Goal: Task Accomplishment & Management: Complete application form

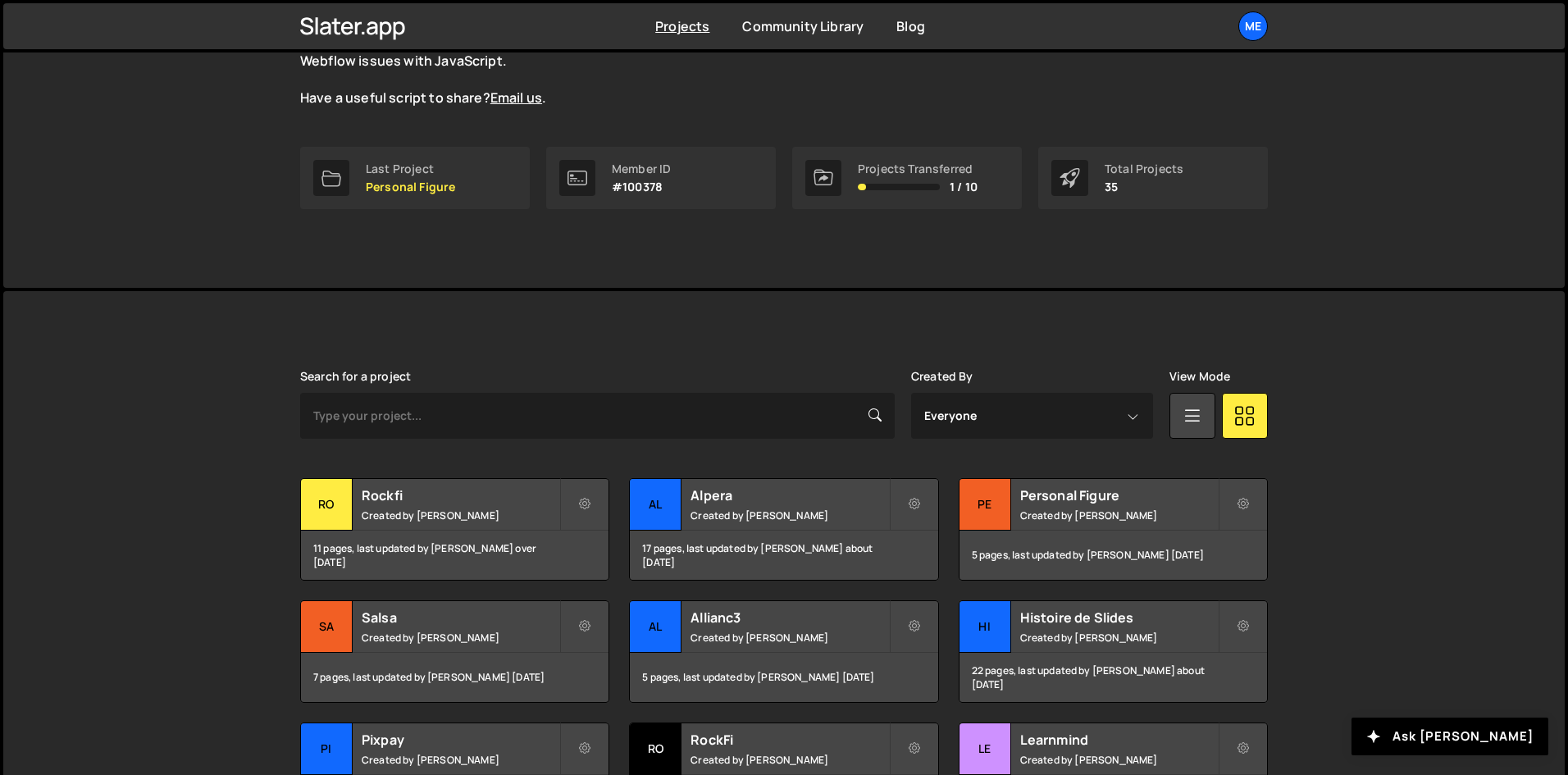
scroll to position [188, 0]
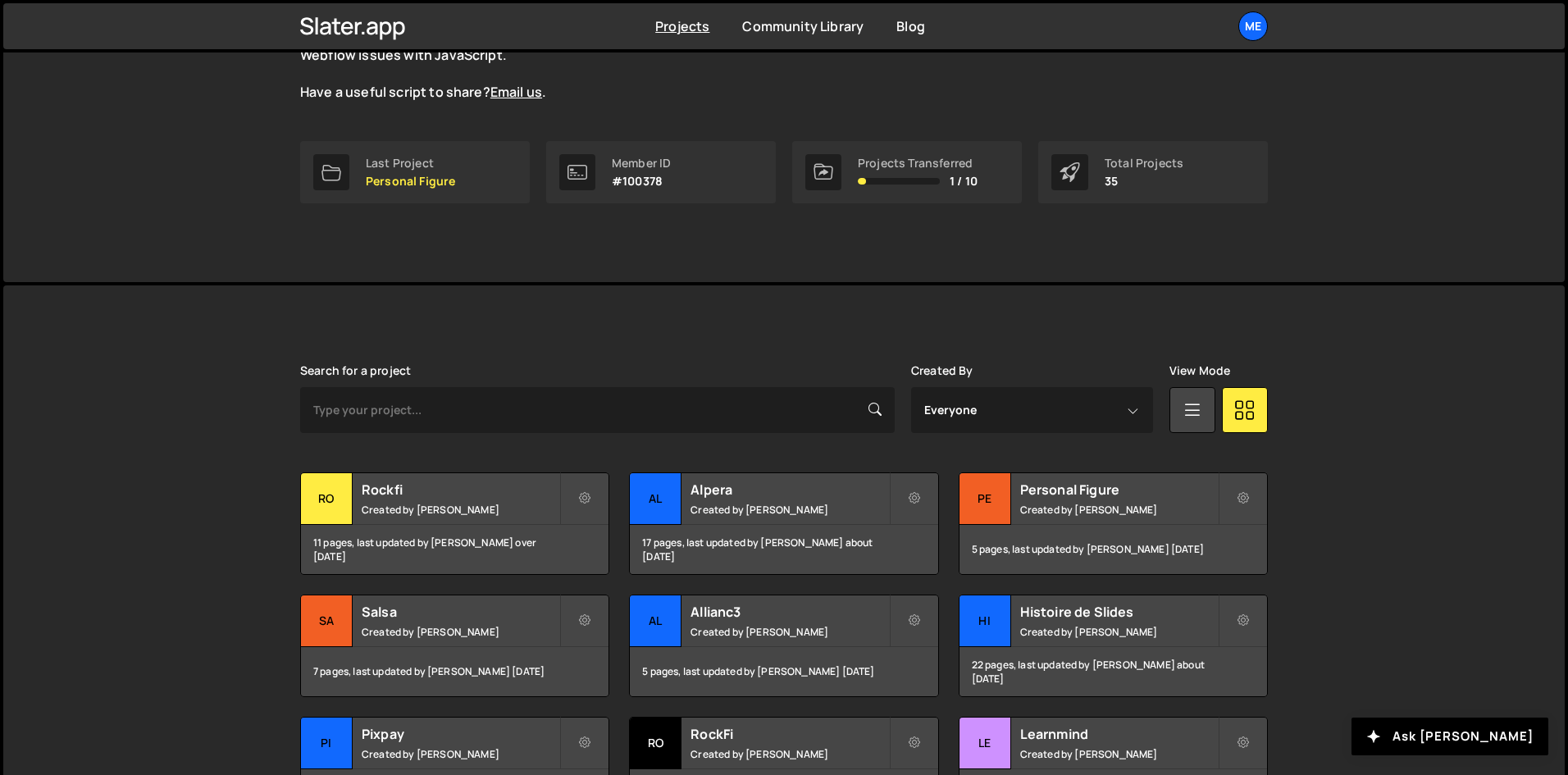
click at [514, 433] on div "Search for a project Created By Everyone [PERSON_NAME] View Mode Transfer Proje…" at bounding box center [784, 678] width 967 height 627
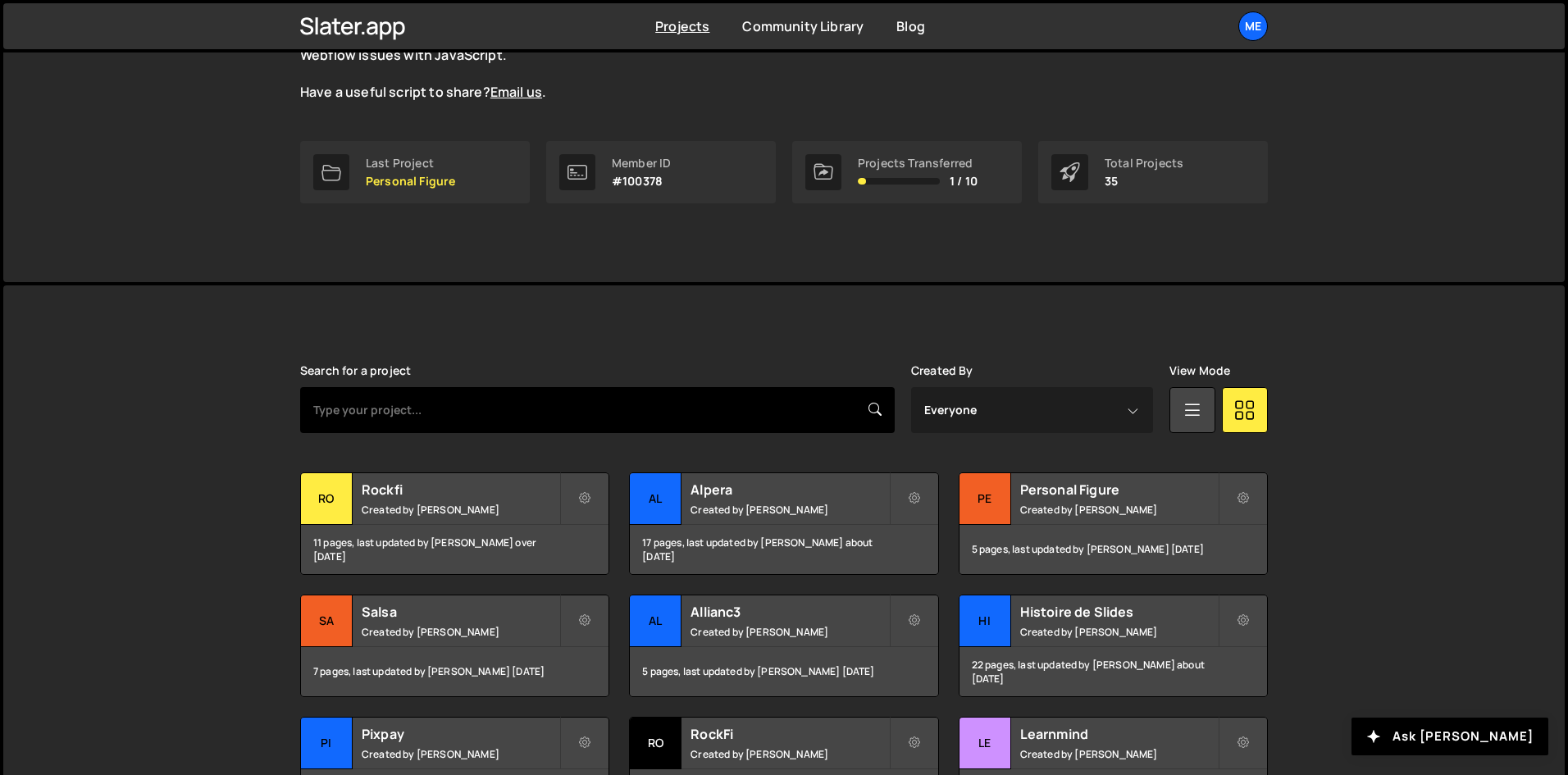
click at [492, 411] on input "text" at bounding box center [597, 410] width 594 height 46
type input "Aikido"
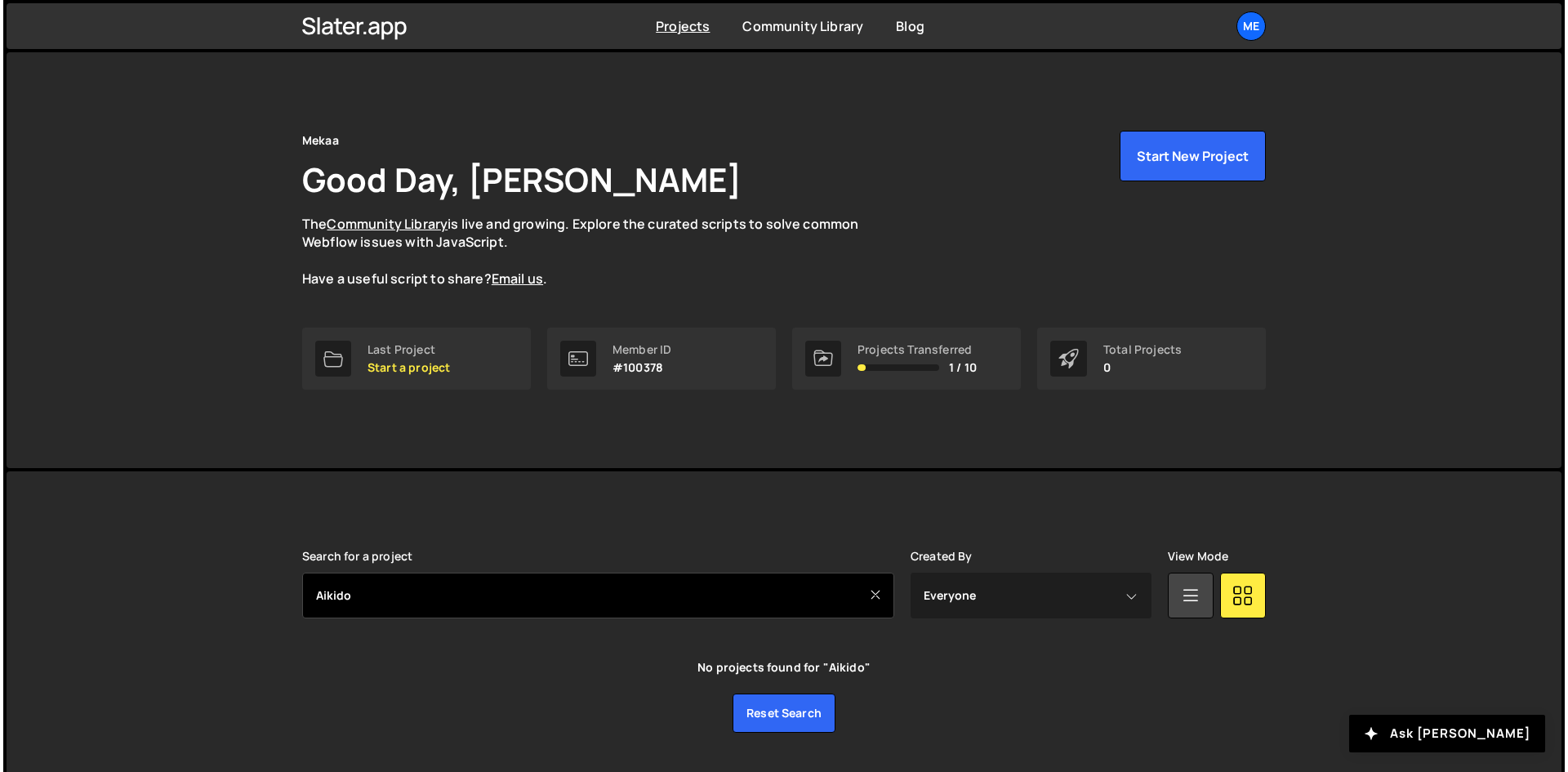
scroll to position [43, 0]
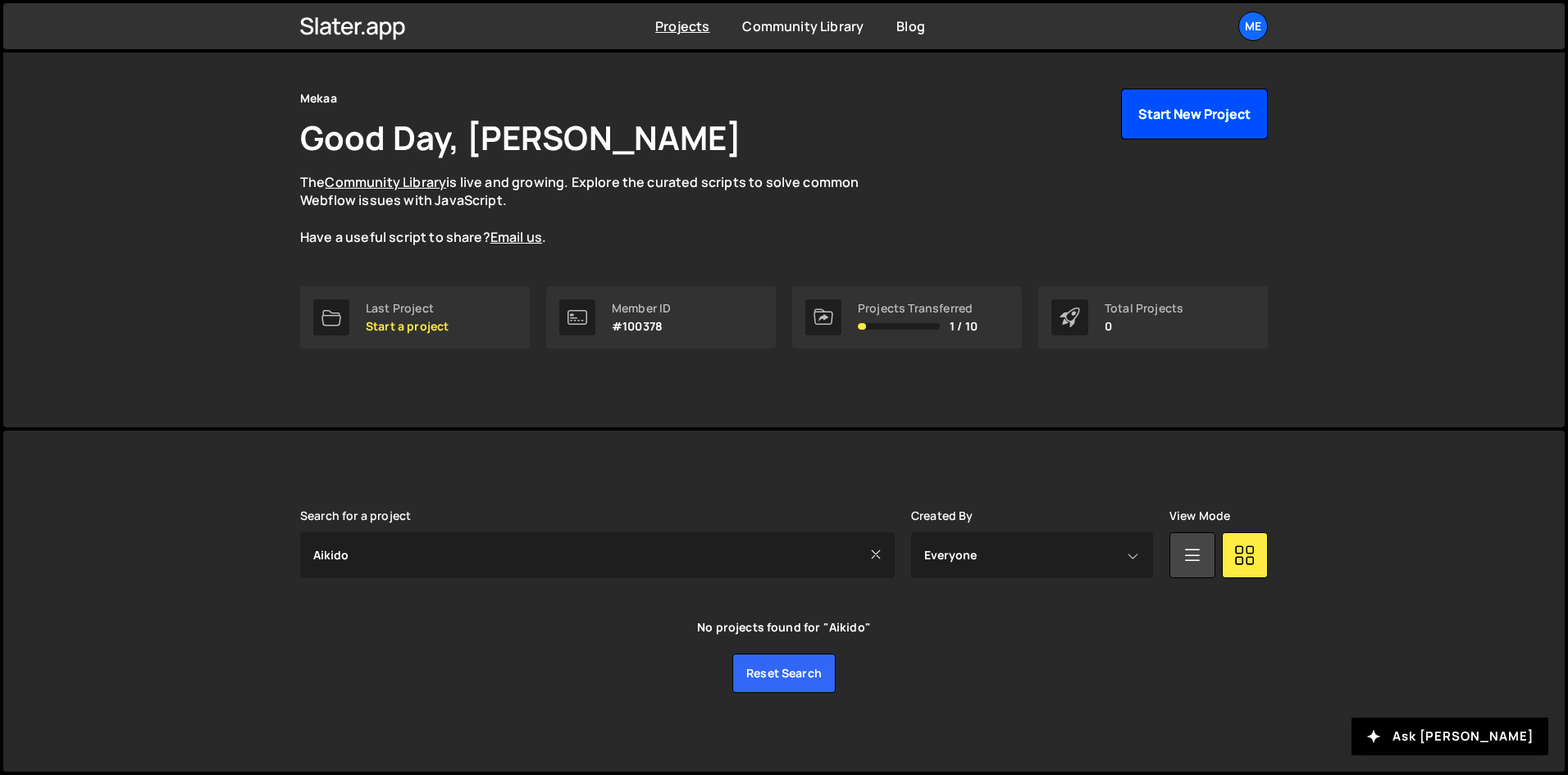
click at [1234, 101] on button "Start New Project" at bounding box center [1194, 114] width 147 height 51
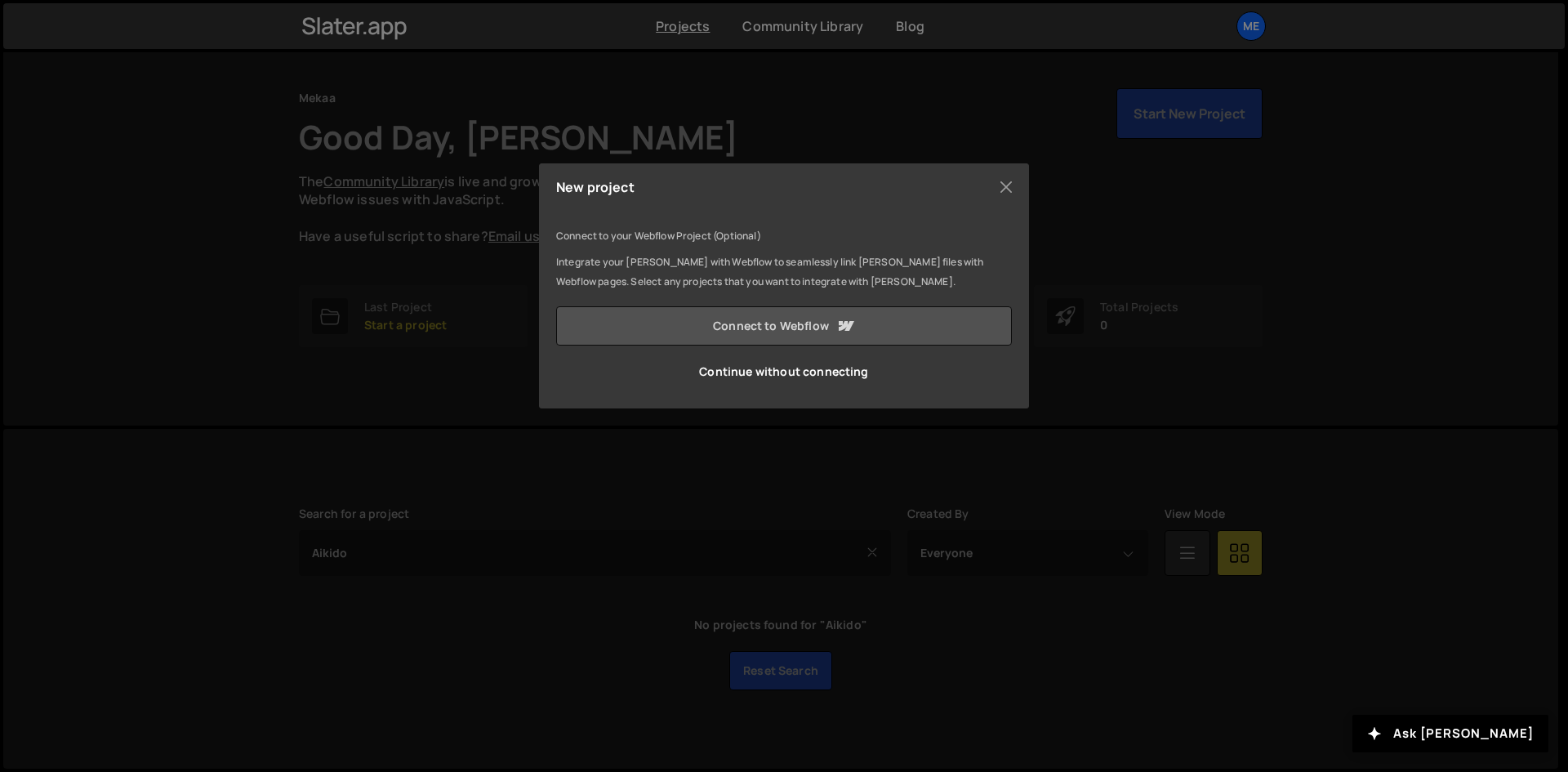
click at [697, 322] on link "Connect to Webflow" at bounding box center [783, 325] width 455 height 39
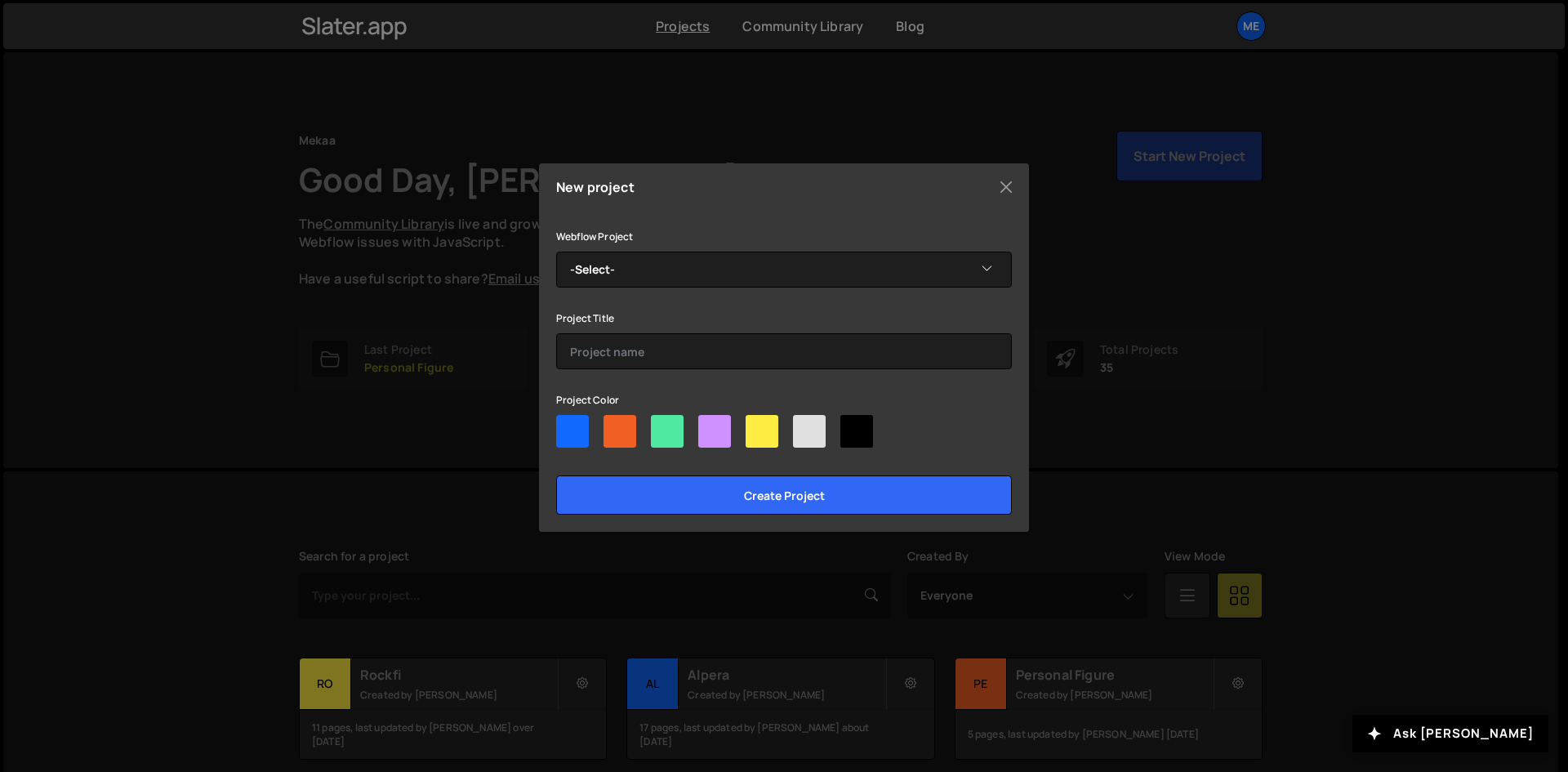
click at [723, 426] on div at bounding box center [714, 431] width 32 height 32
click at [709, 426] on input"] "radio" at bounding box center [704, 421] width 10 height 10
radio input"] "true"
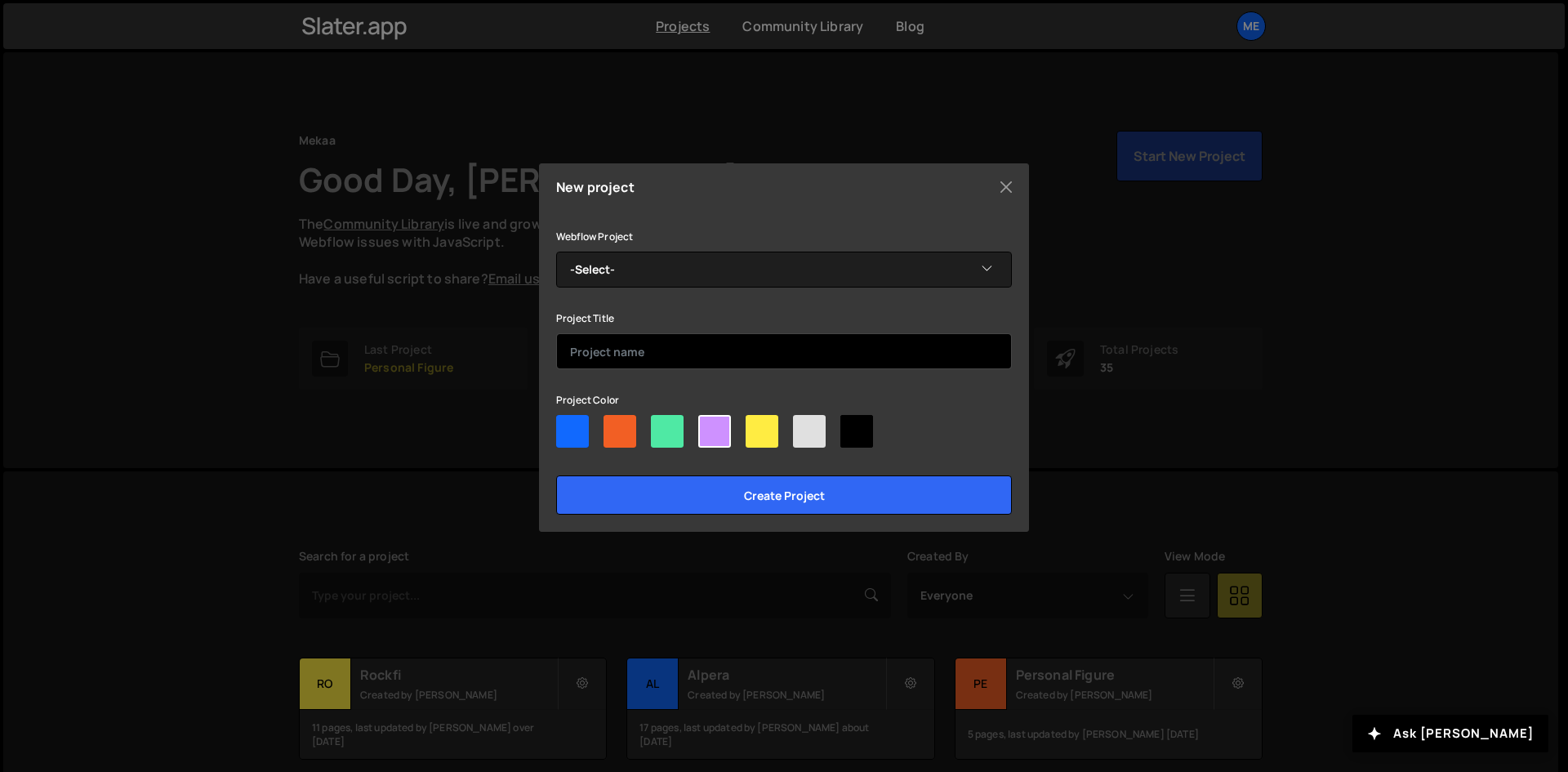
click at [691, 365] on input "text" at bounding box center [783, 351] width 455 height 36
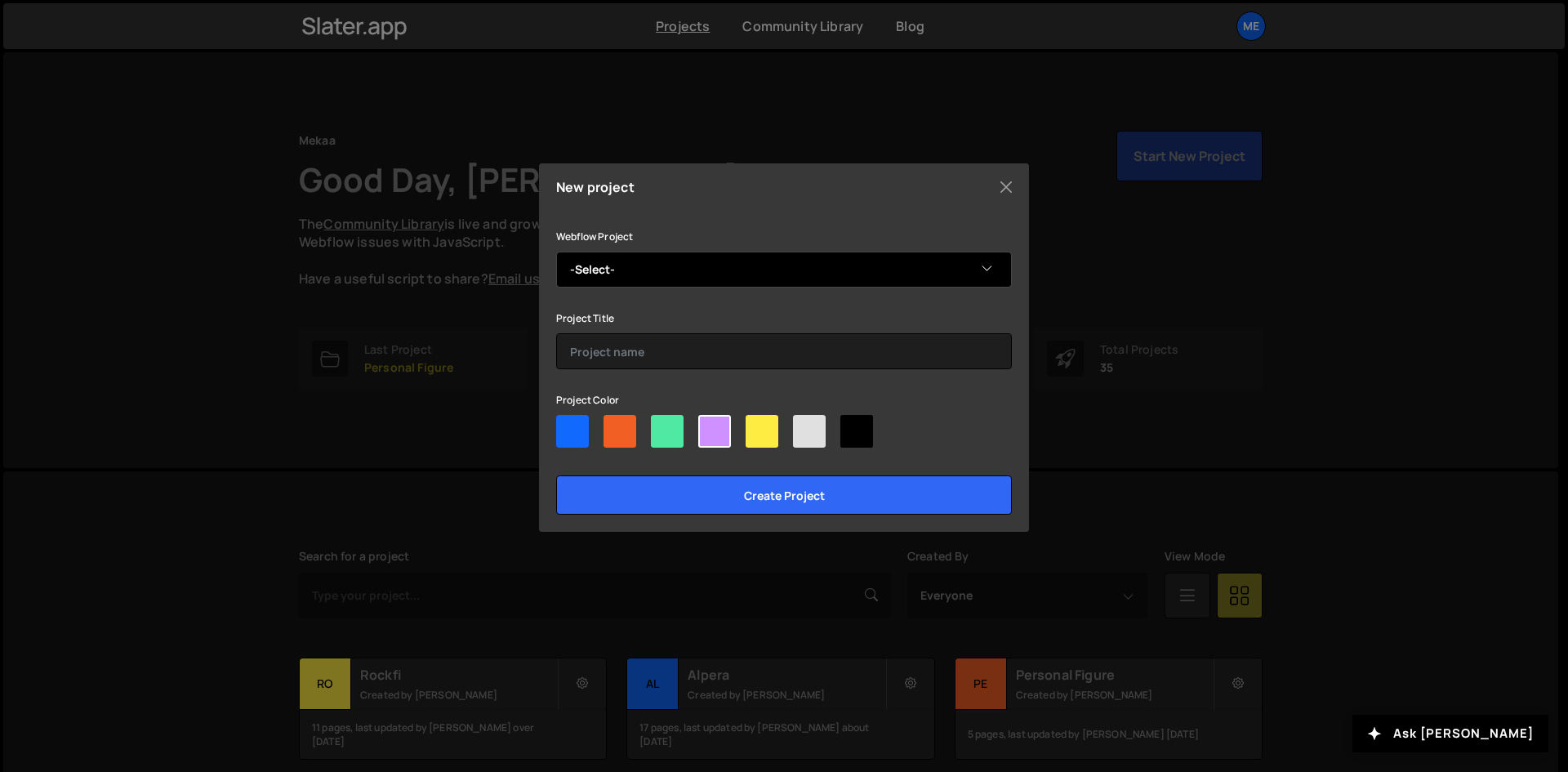
drag, startPoint x: 674, startPoint y: 260, endPoint x: 664, endPoint y: 275, distance: 18.0
click at [674, 260] on select "-Select- Aikido" at bounding box center [783, 269] width 455 height 36
select select "68c932ad881029e756bda2a4"
click at [556, 252] on select "-Select- Aikido" at bounding box center [783, 269] width 455 height 36
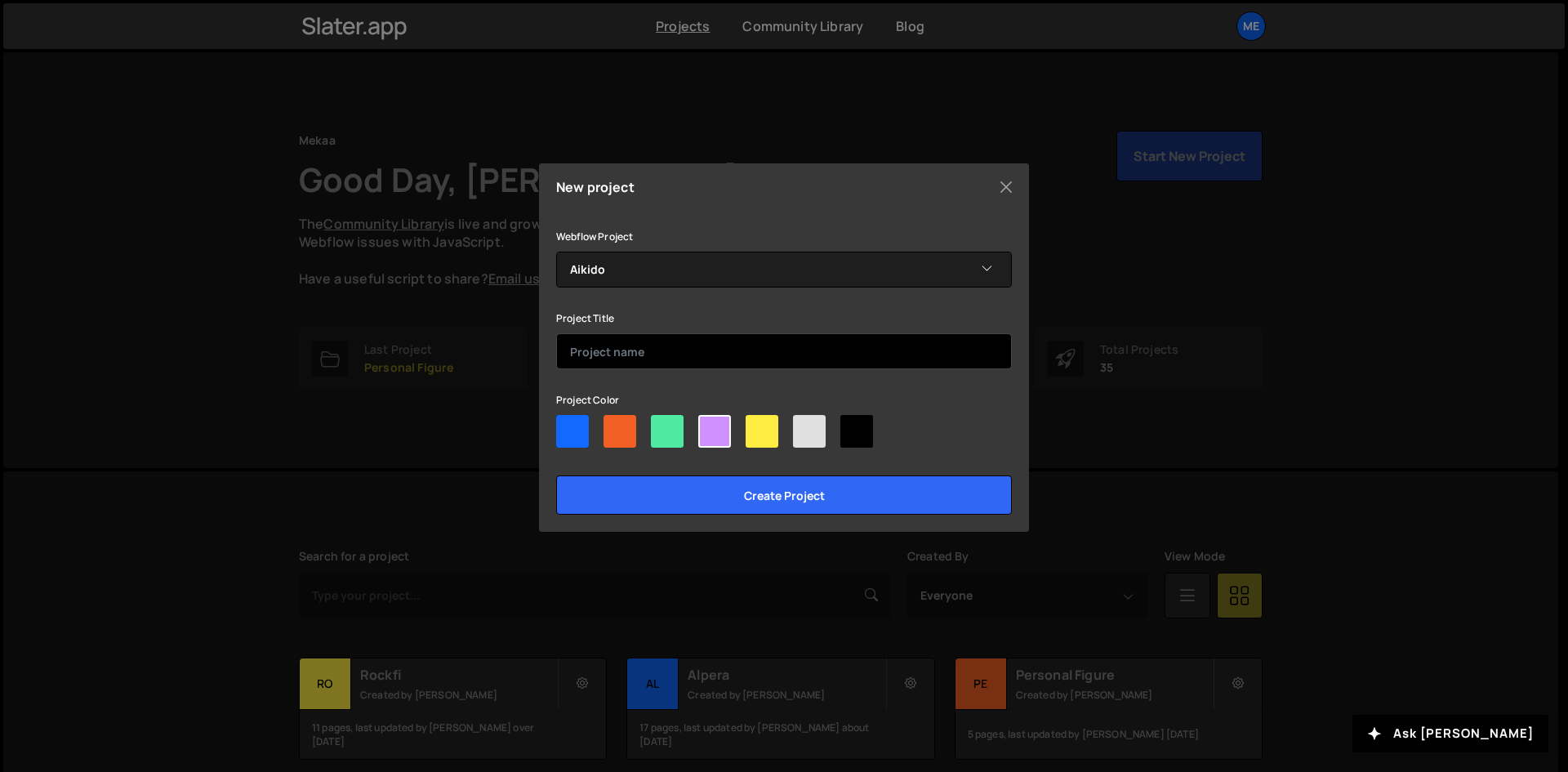
click at [626, 356] on input "text" at bounding box center [783, 351] width 455 height 36
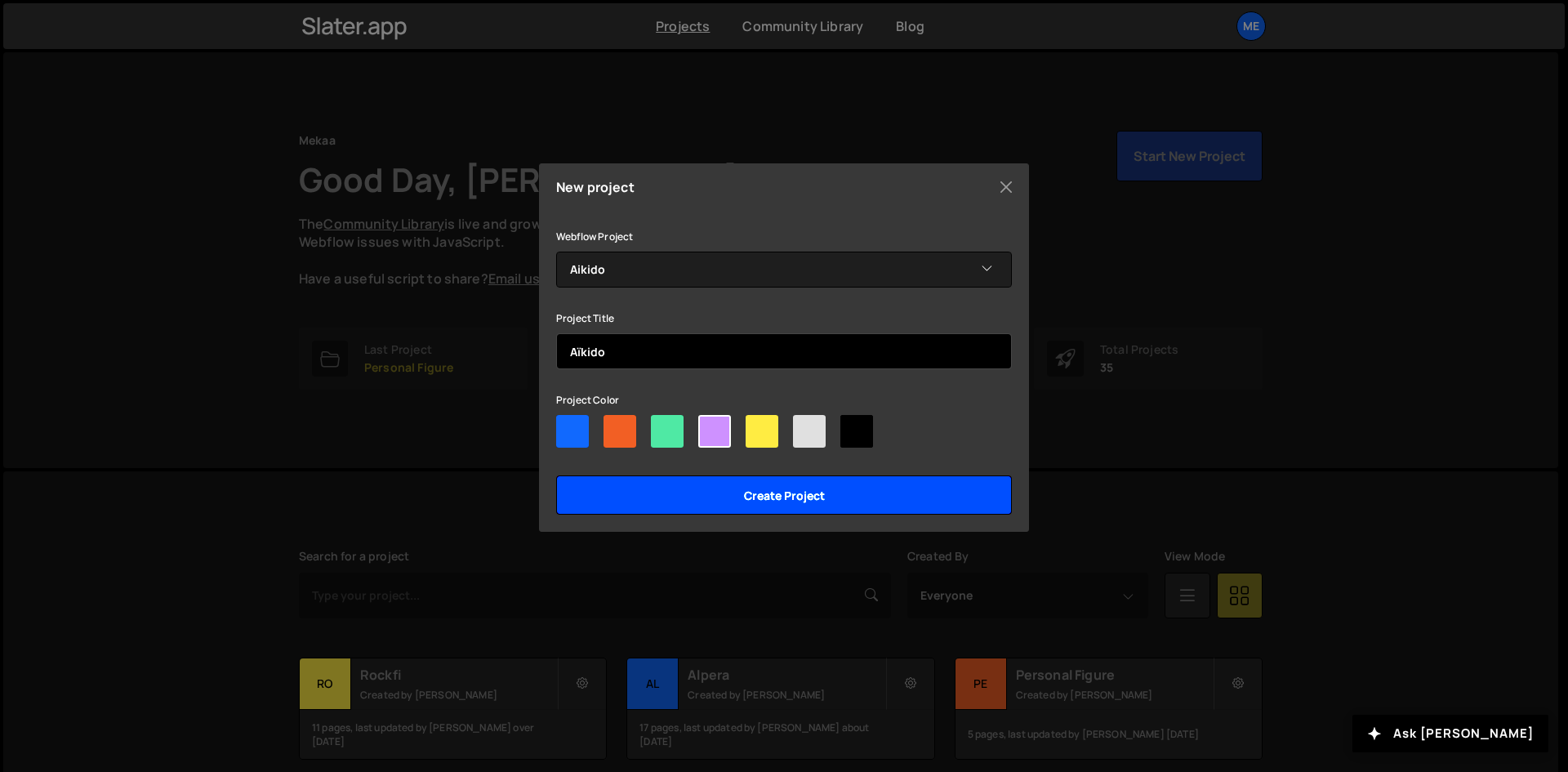
type input "Aïkido"
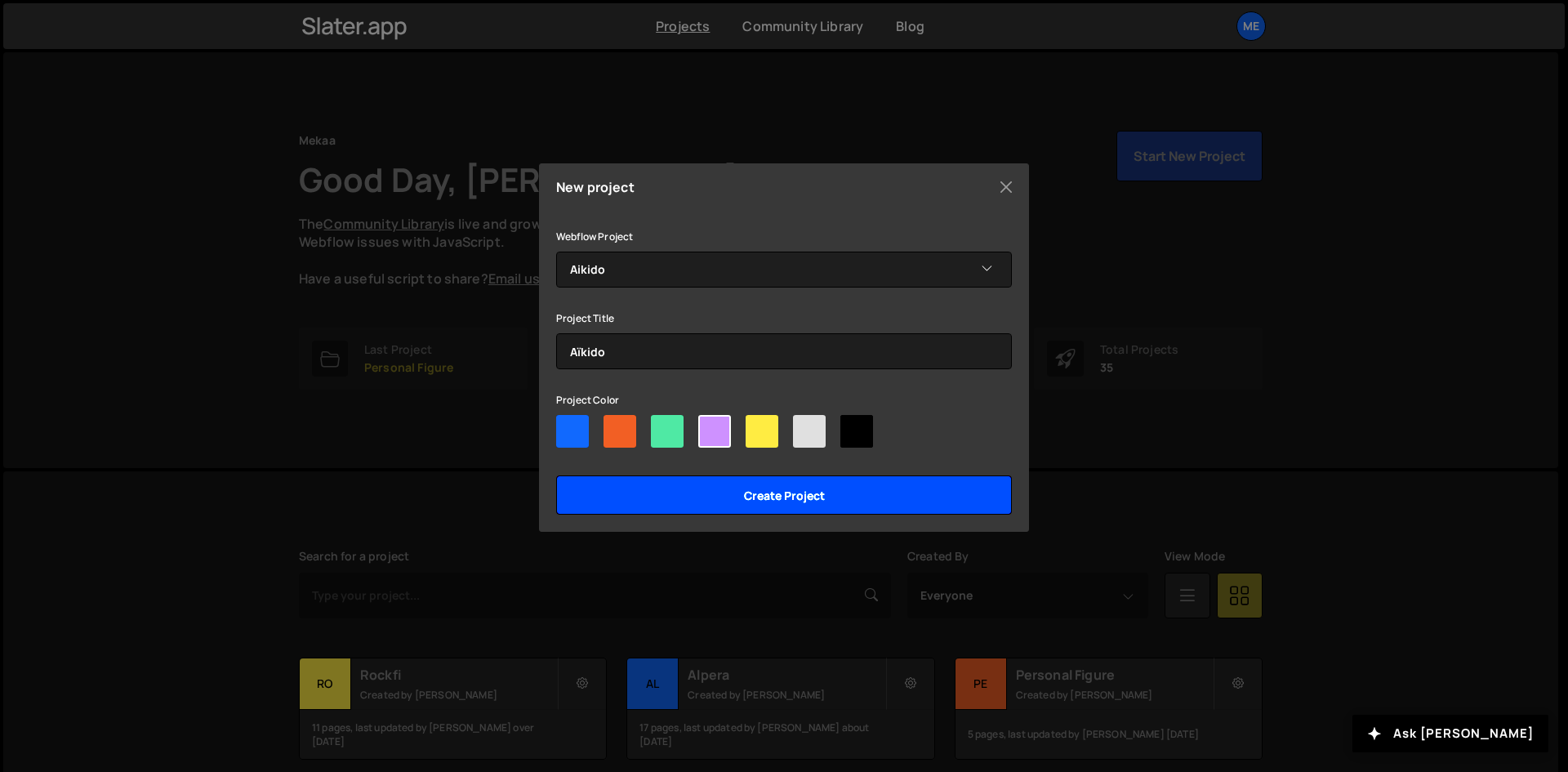
click at [757, 504] on input "Create project" at bounding box center [783, 495] width 455 height 39
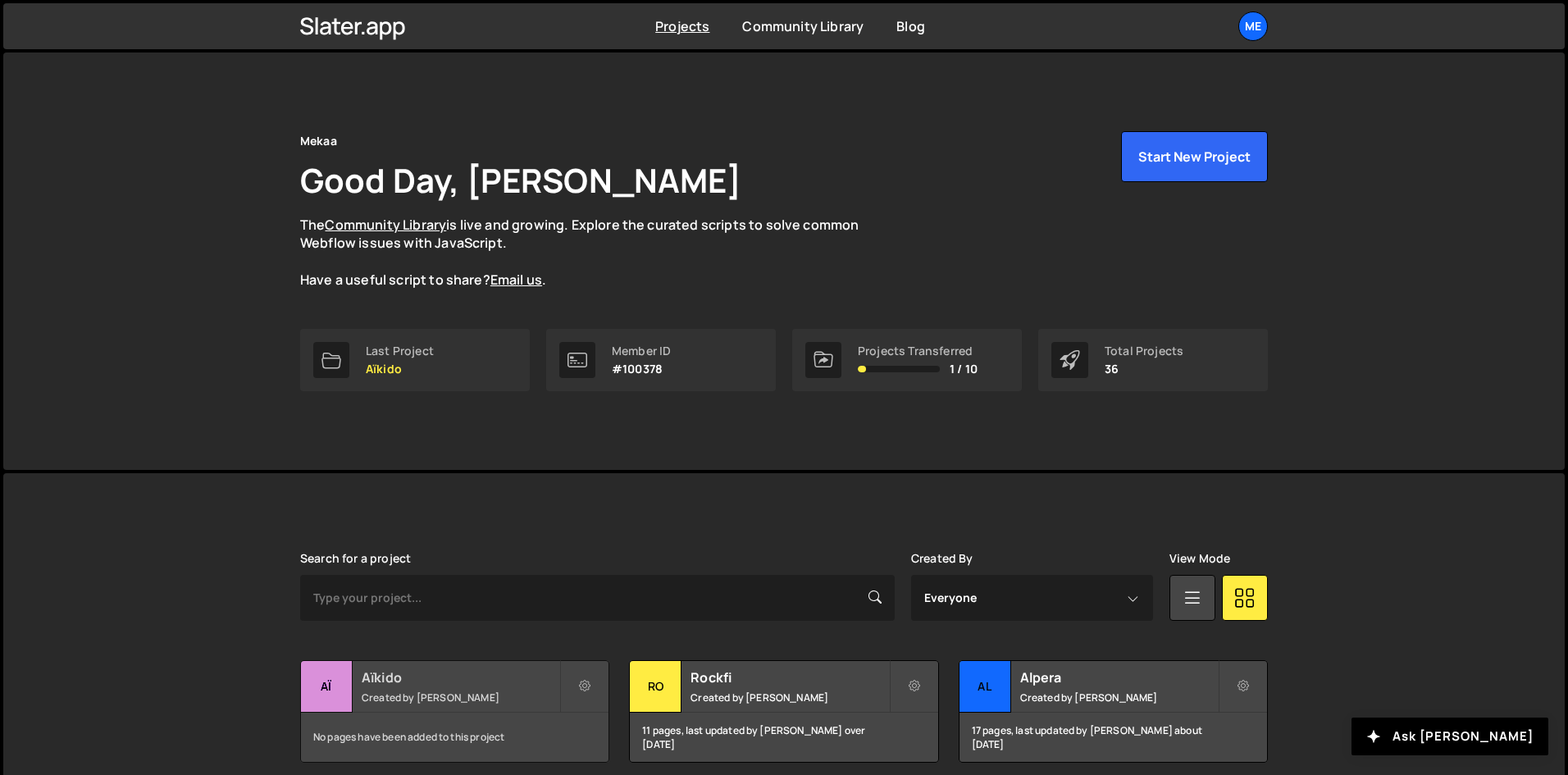
click at [536, 705] on div "Aïkido Created by Alex Teillet" at bounding box center [455, 686] width 307 height 51
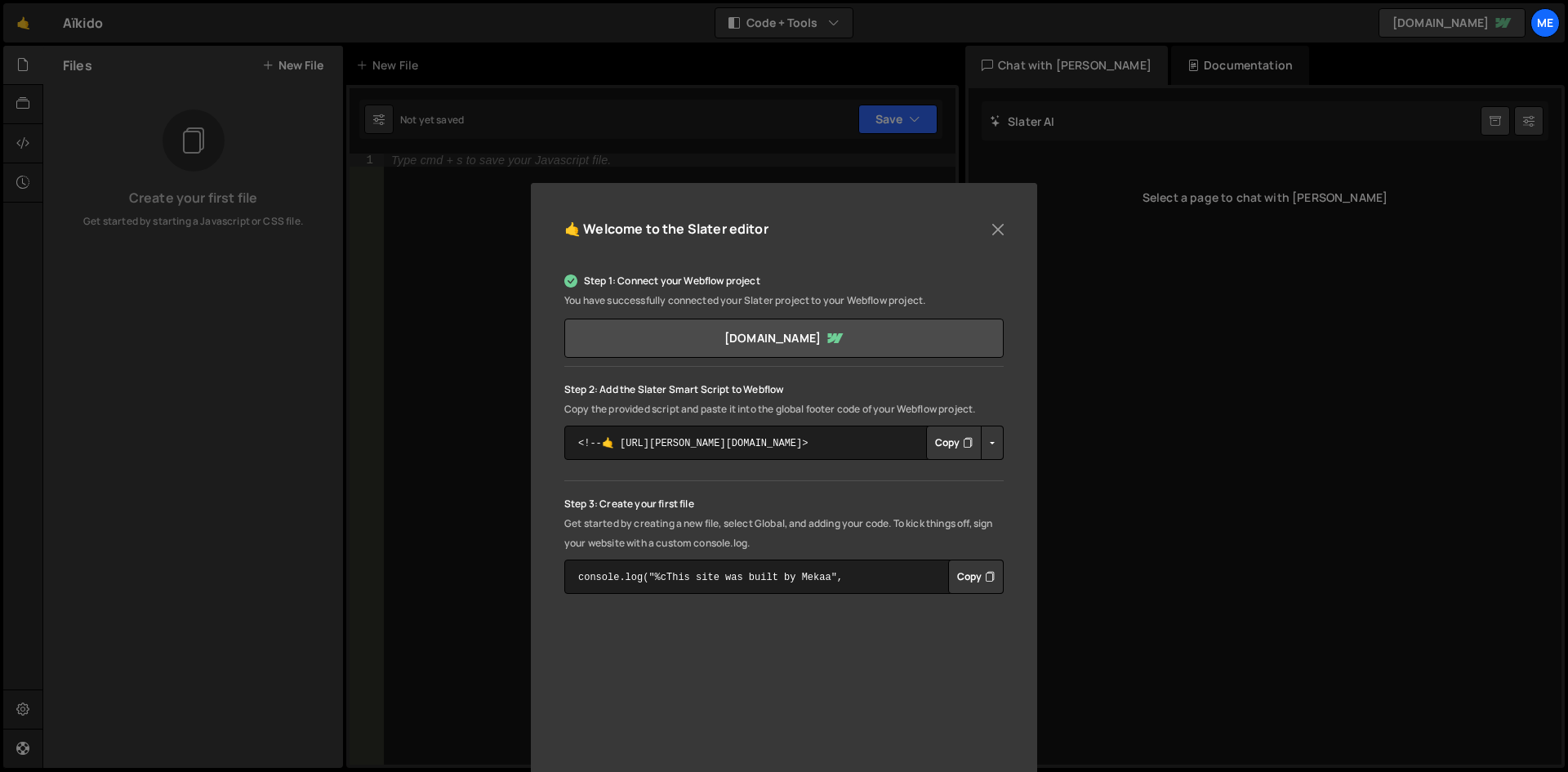
click at [962, 443] on icon "Button group with nested dropdown" at bounding box center [967, 442] width 10 height 17
click at [6, 20] on div "🤙 Welcome to the [PERSON_NAME] editor Step 1: Connect your Webflow project You …" at bounding box center [784, 386] width 1568 height 772
